Goal: Task Accomplishment & Management: Manage account settings

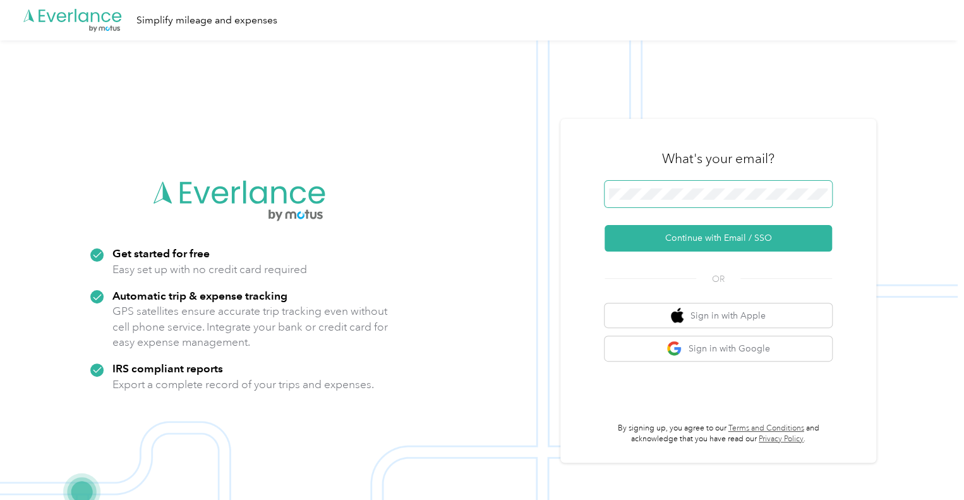
click at [605, 225] on button "Continue with Email / SSO" at bounding box center [718, 238] width 227 height 27
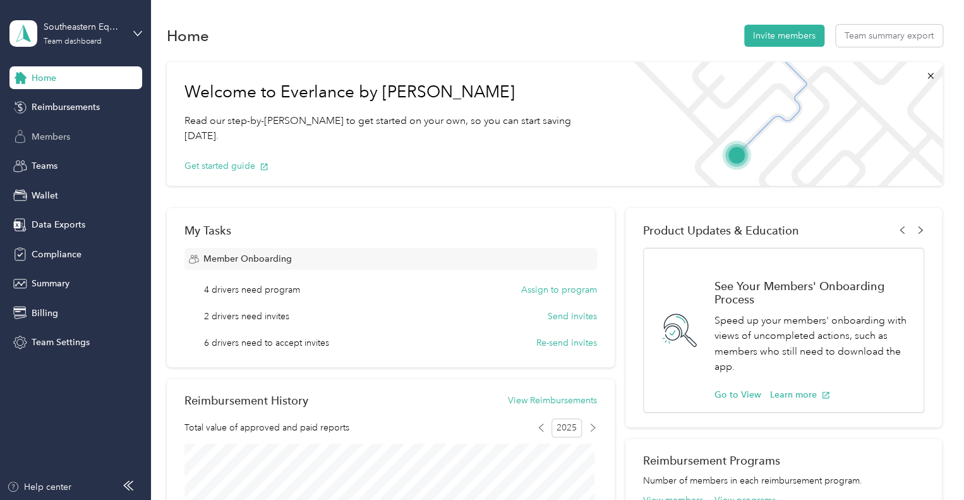
click at [48, 136] on span "Members" at bounding box center [51, 136] width 39 height 13
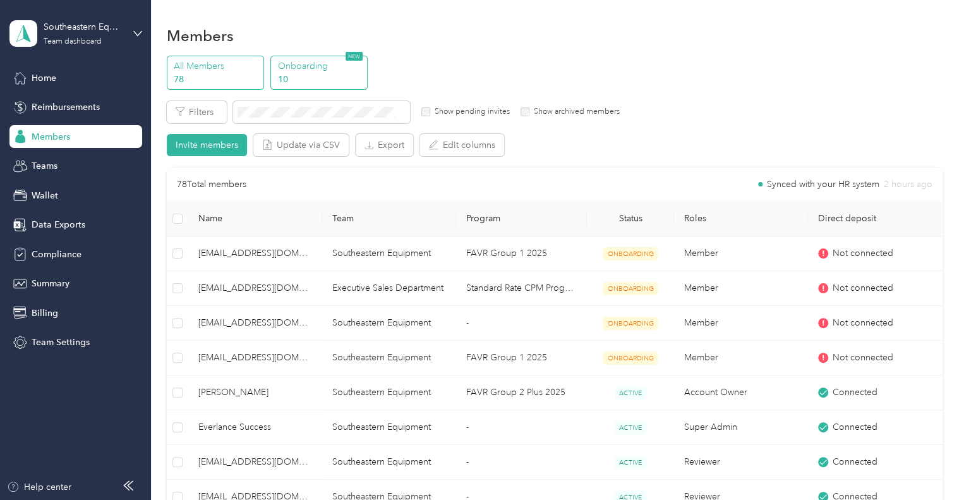
click at [305, 73] on p "10" at bounding box center [321, 79] width 86 height 13
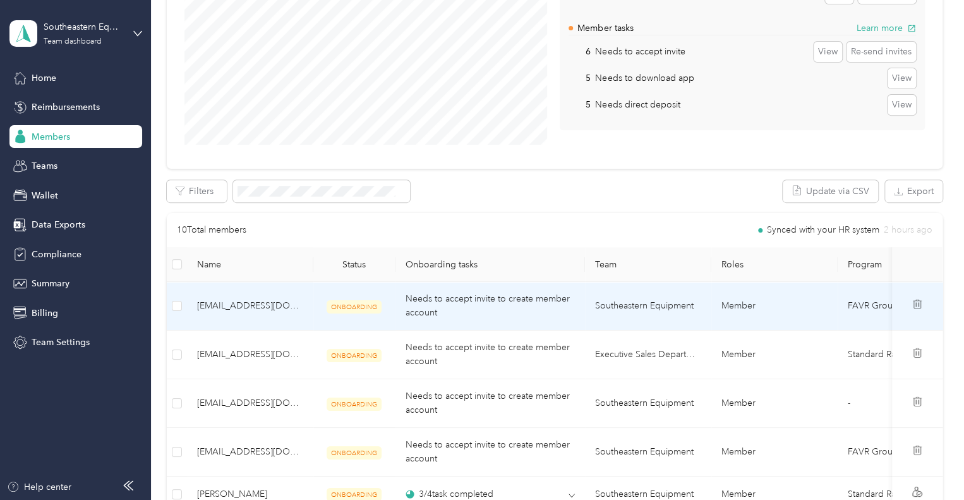
scroll to position [124, 0]
